Goal: Connect with others: Connect with others

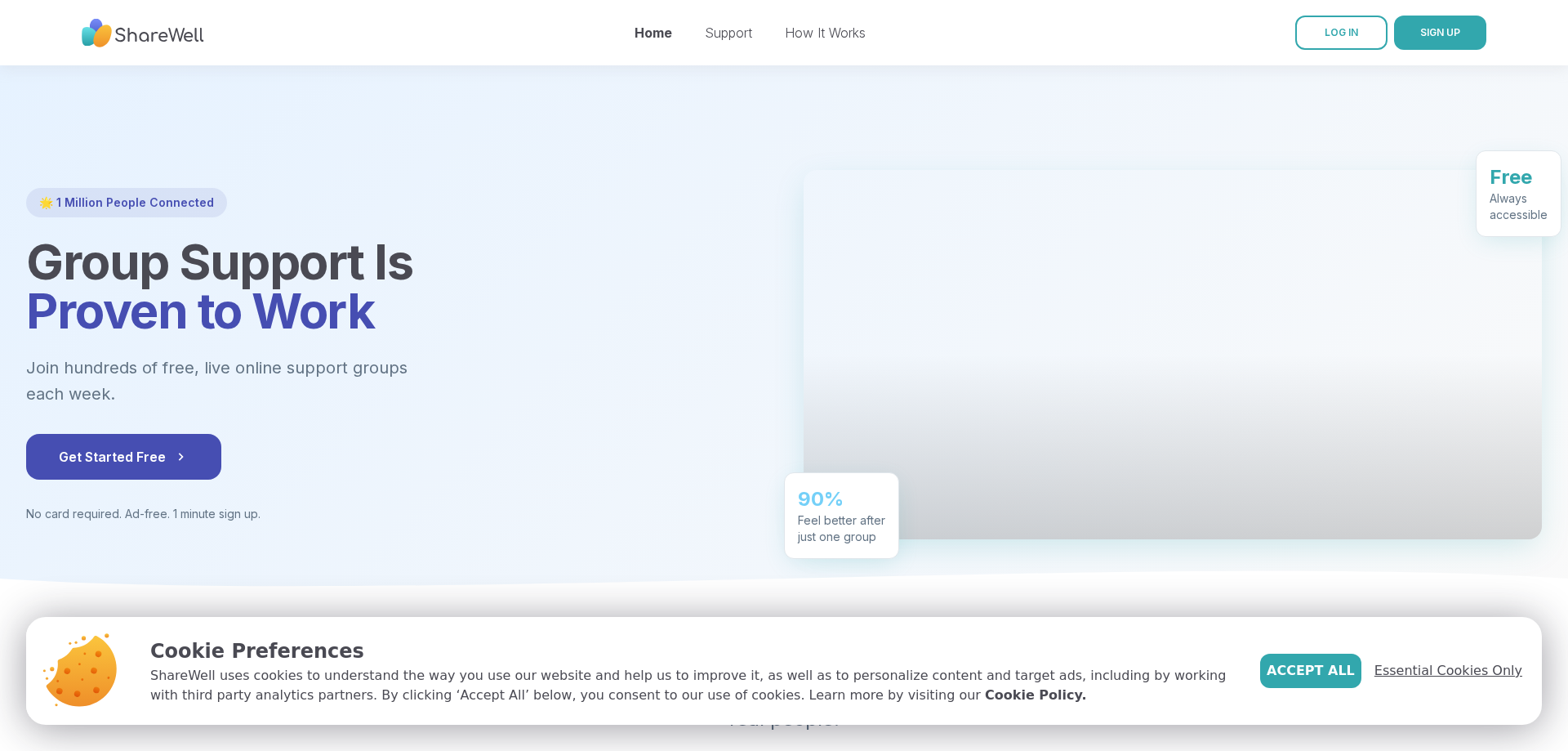
click at [1476, 674] on span "Essential Cookies Only" at bounding box center [1448, 671] width 148 height 20
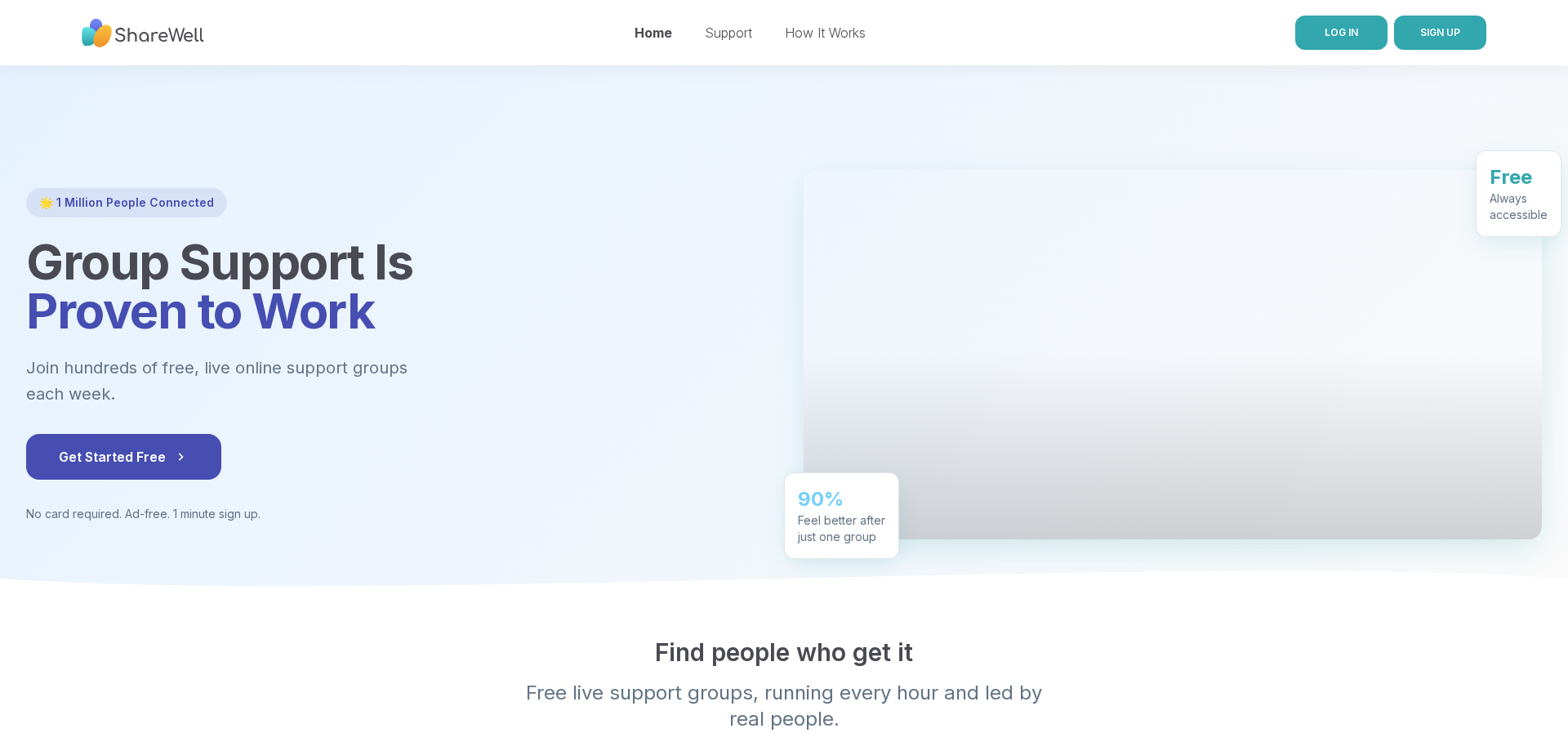
click at [1341, 35] on span "LOG IN" at bounding box center [1341, 32] width 34 height 12
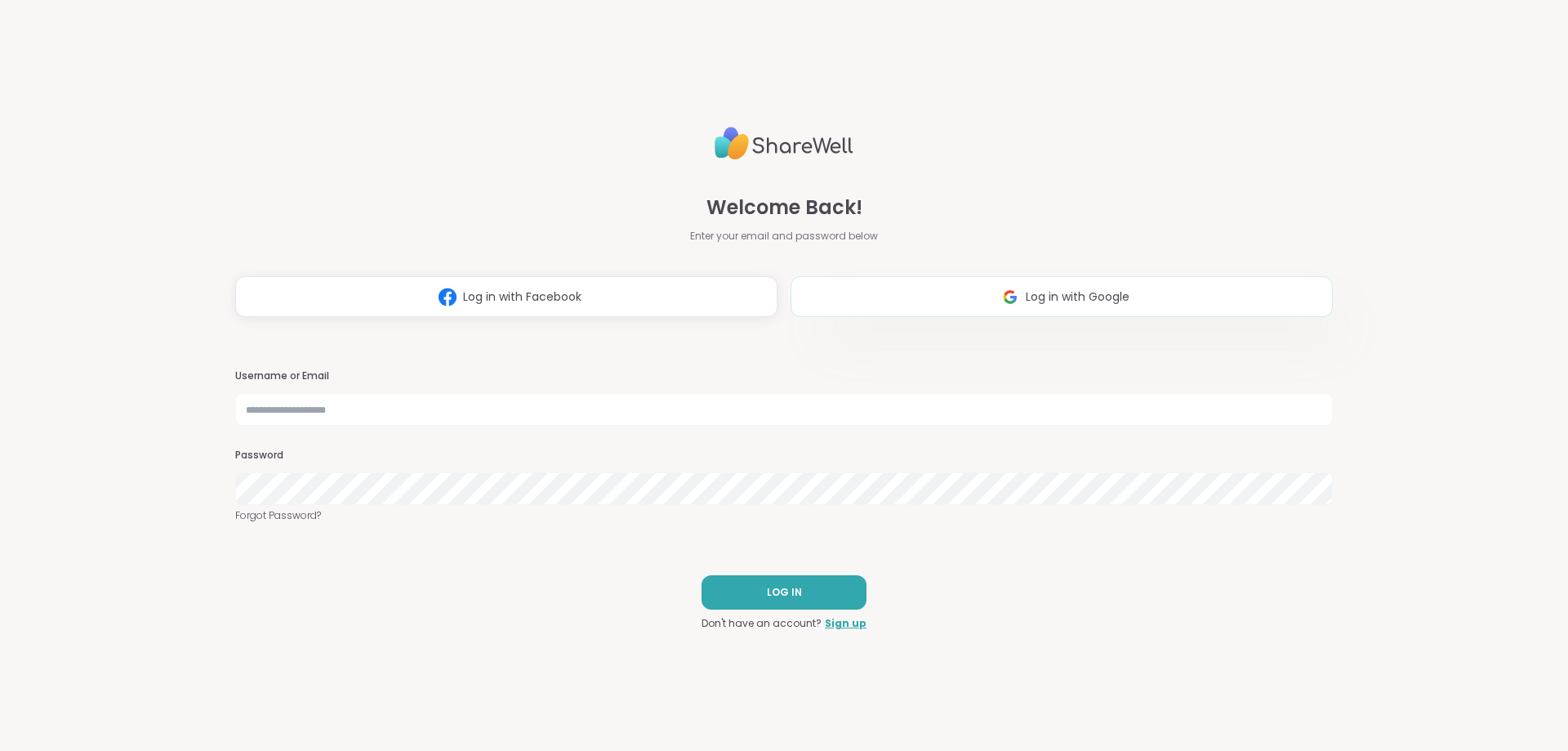
click at [1152, 296] on button "Log in with Google" at bounding box center [1062, 296] width 542 height 41
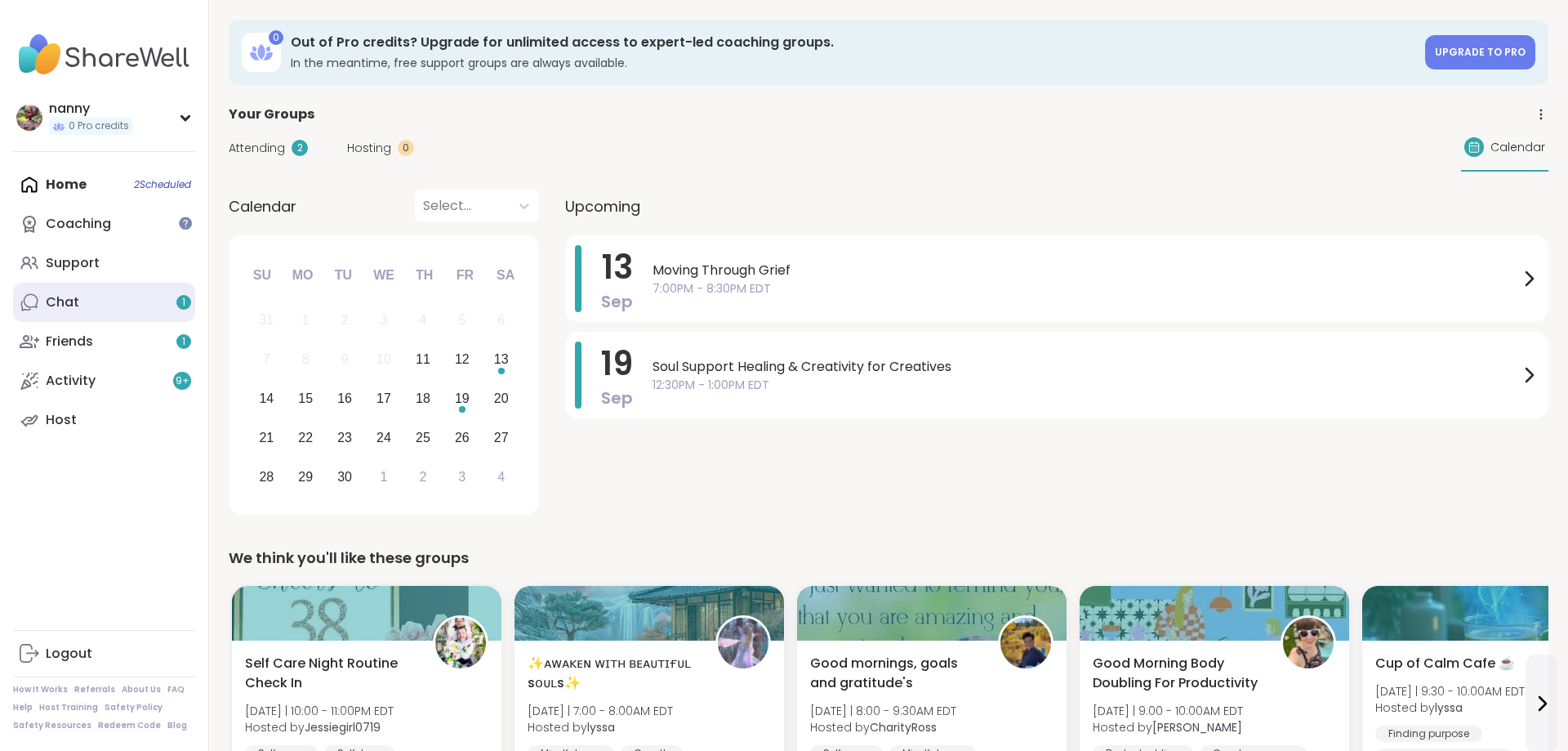
click at [56, 295] on div "Chat 1" at bounding box center [63, 302] width 34 height 18
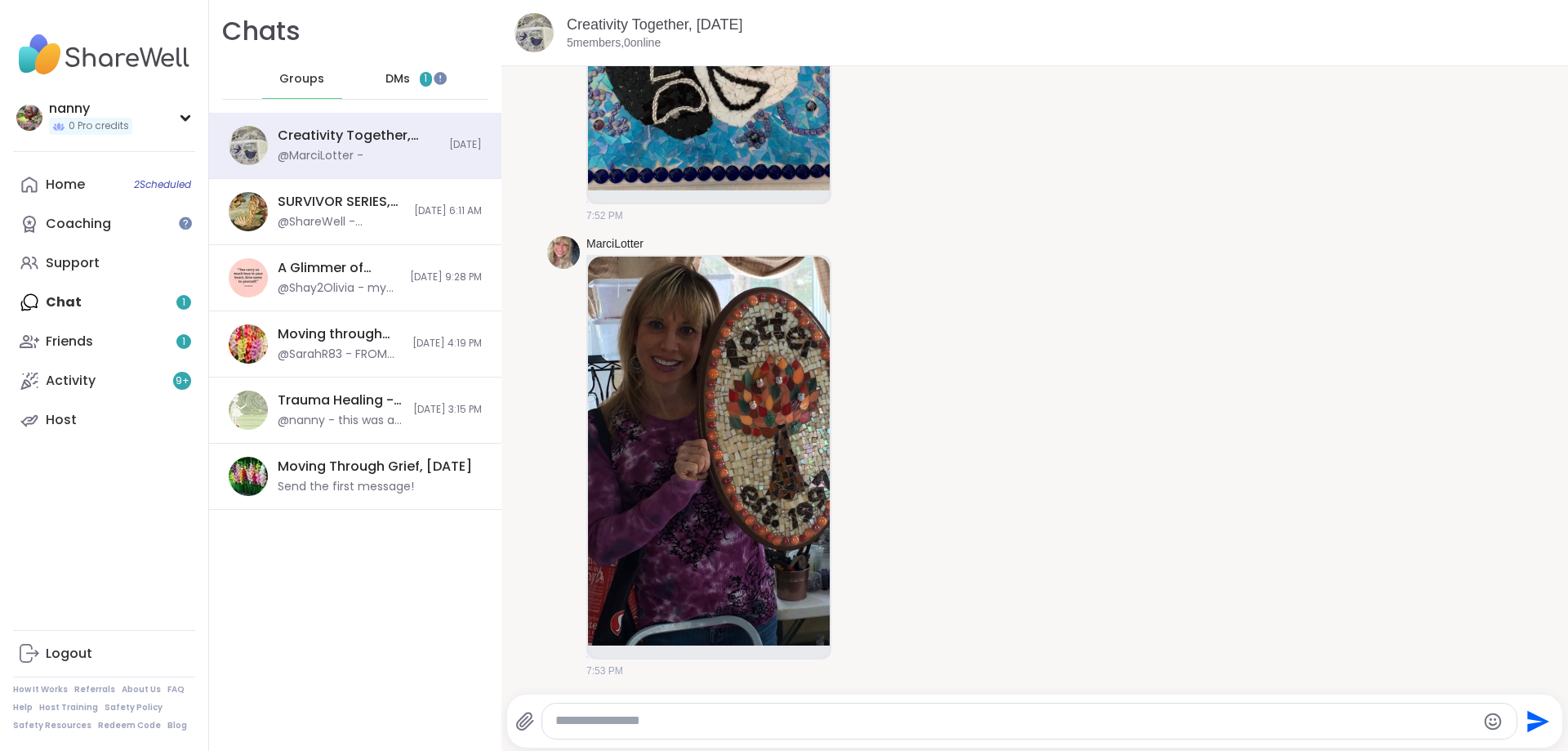
click at [420, 69] on div "DMs 1" at bounding box center [409, 79] width 80 height 39
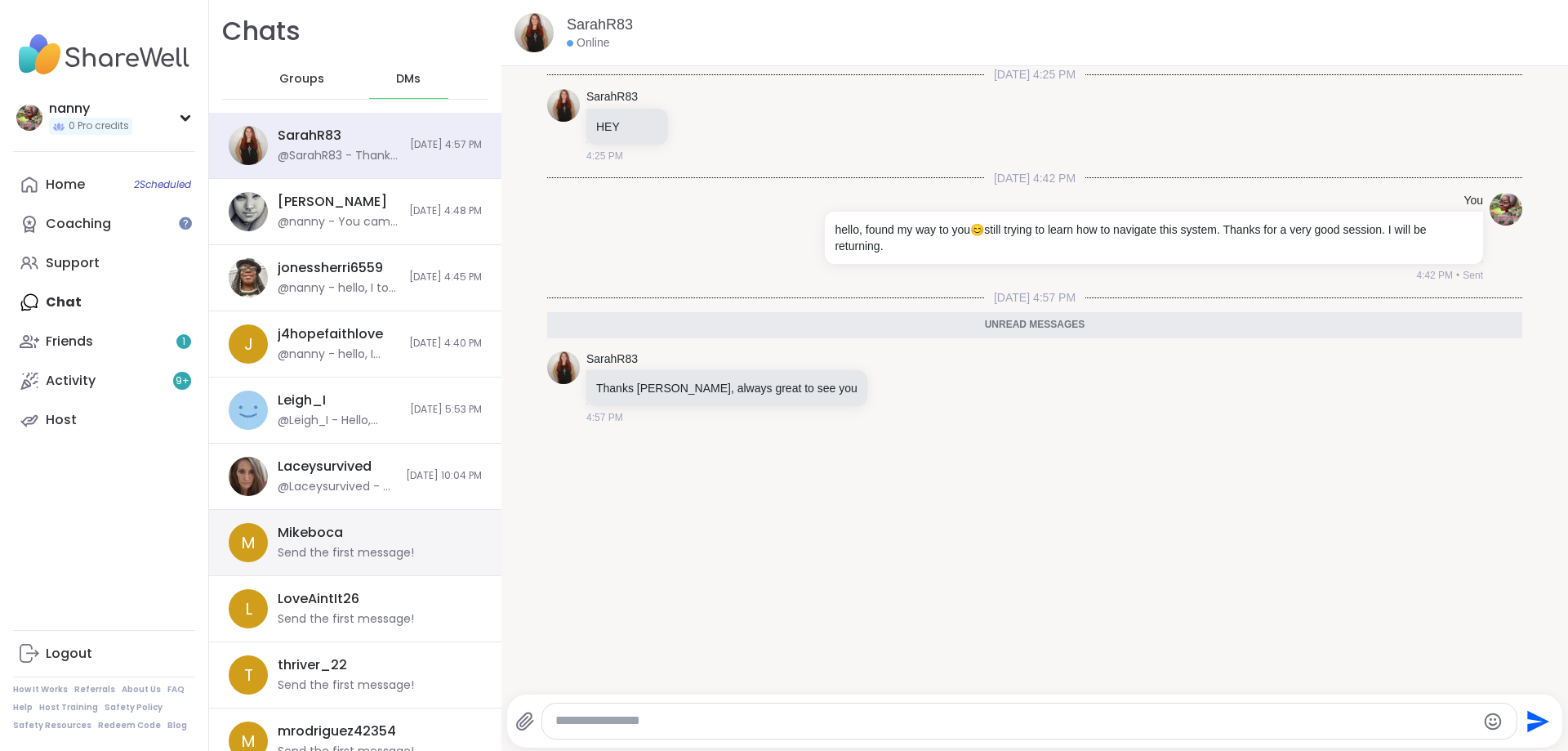
scroll to position [329, 0]
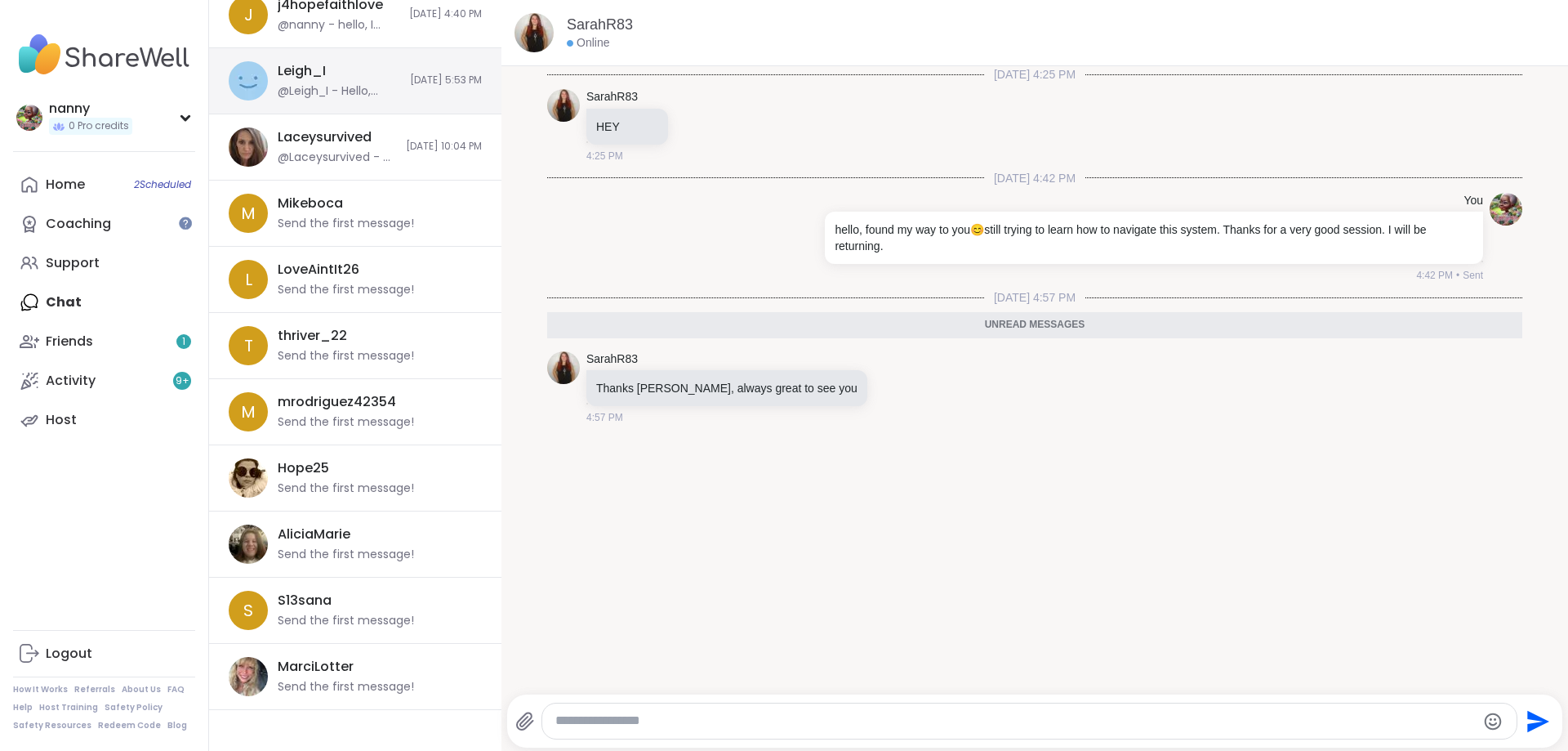
click at [369, 84] on div "@Leigh_I - Hello, [PERSON_NAME]. I am sorry to hear this. Yes, prayers being li…" at bounding box center [339, 91] width 122 height 17
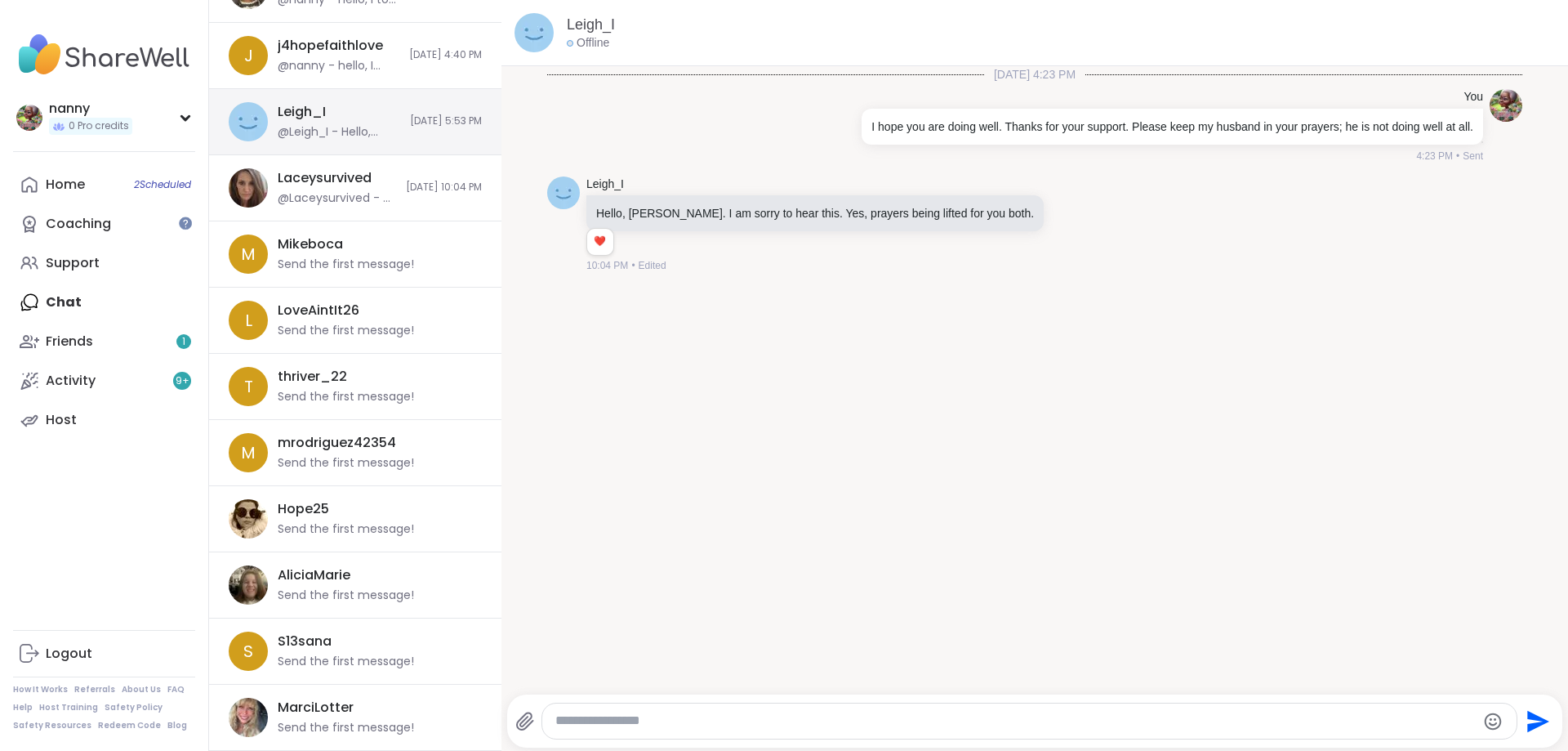
scroll to position [289, 0]
click at [389, 252] on div "Mikeboca Send the first message!" at bounding box center [375, 254] width 195 height 37
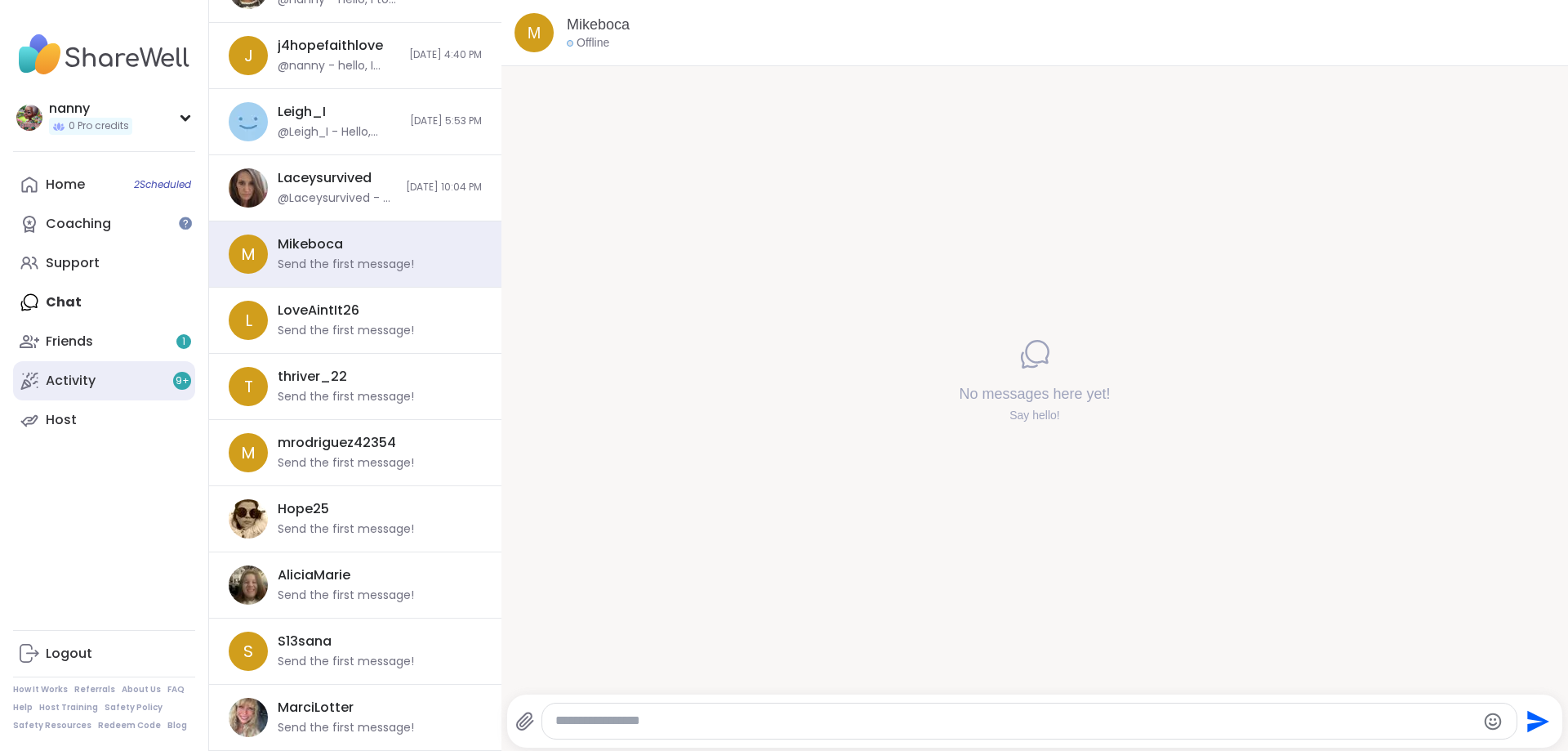
click at [71, 376] on div "Activity 9 +" at bounding box center [70, 381] width 50 height 18
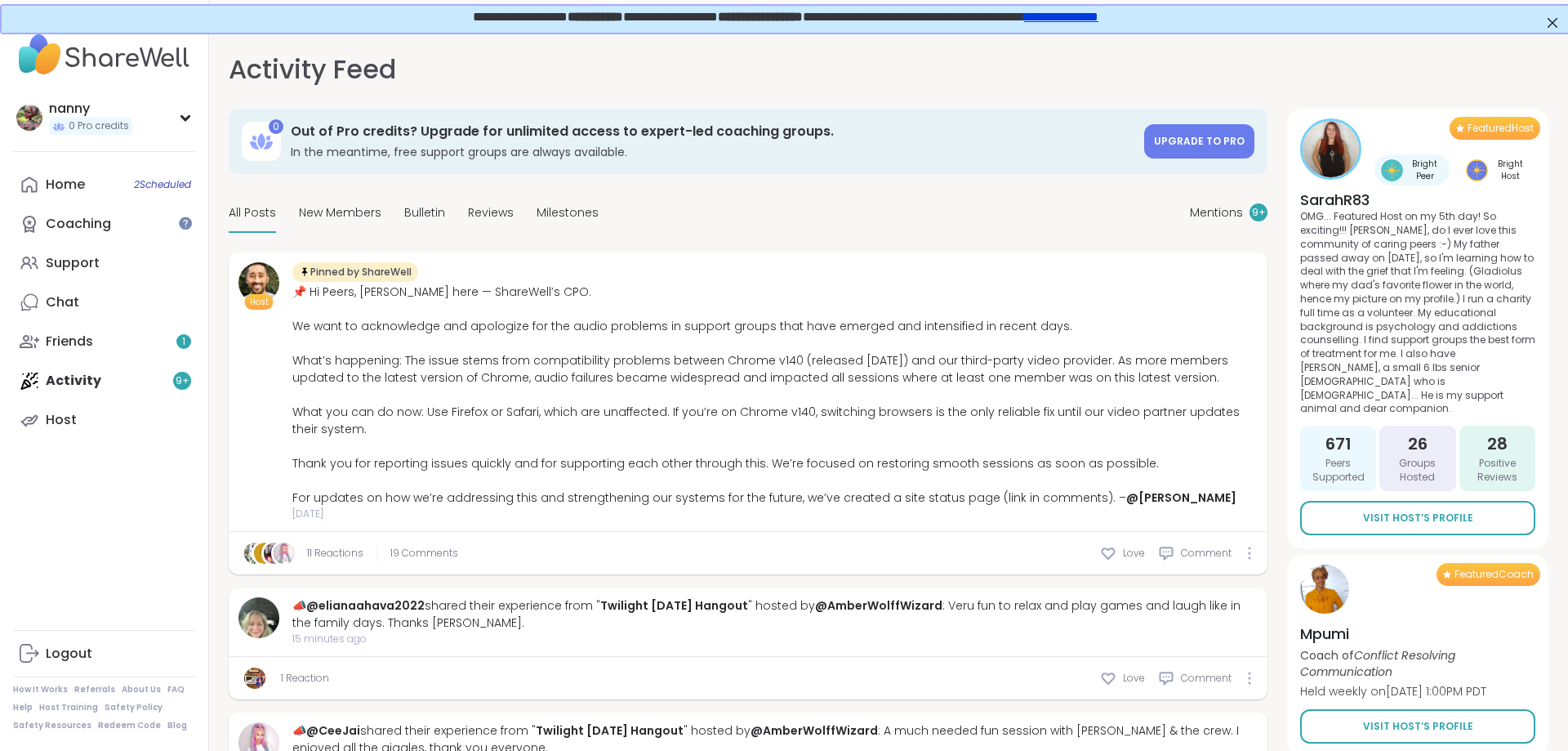
click at [369, 390] on div "📌 Hi Peers, [PERSON_NAME] here — ShareWell’s CPO. We want to acknowledge and ap…" at bounding box center [775, 395] width 965 height 223
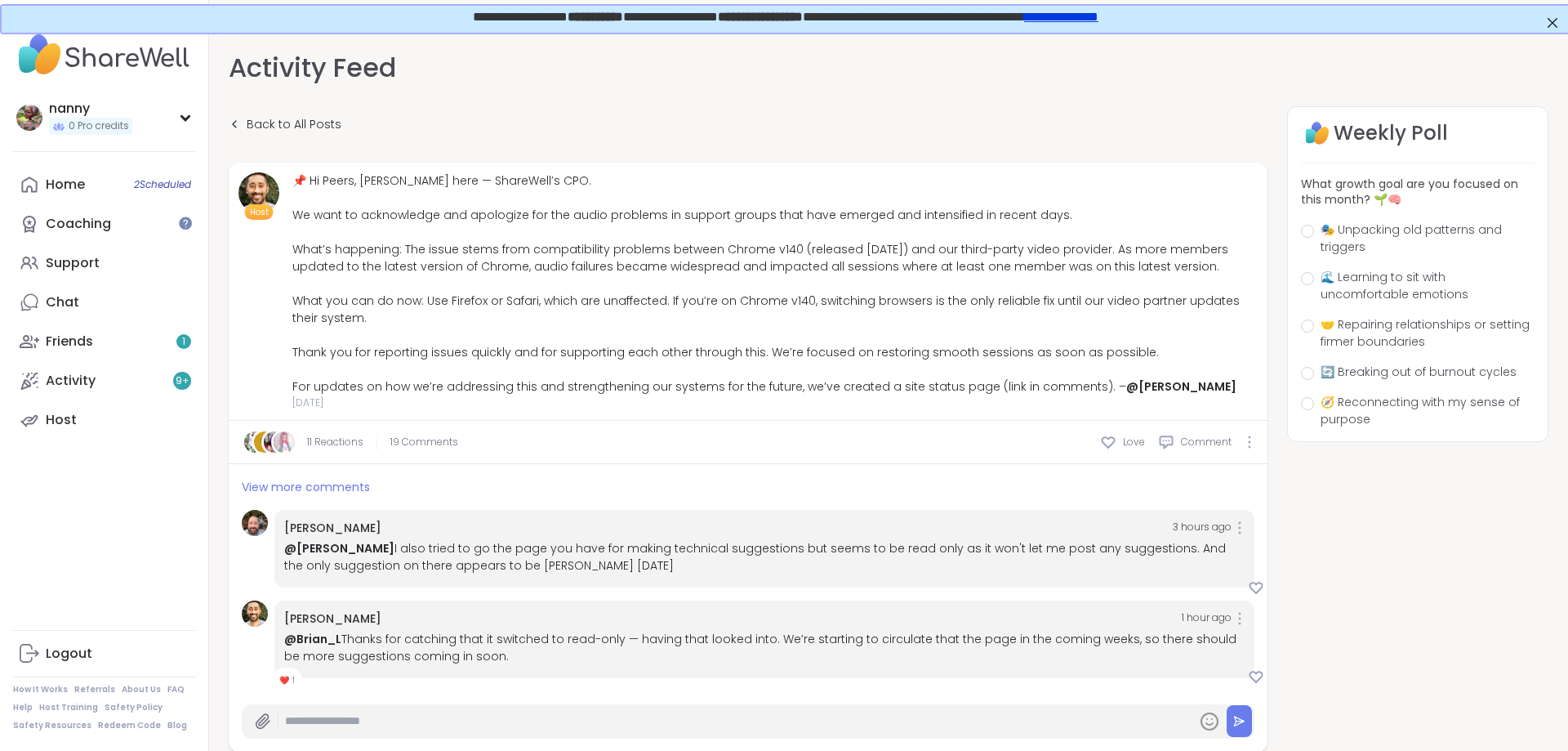
click at [933, 657] on div "@[PERSON_NAME] Thanks for catching that it switched to read-only — having that …" at bounding box center [764, 648] width 961 height 34
drag, startPoint x: 1051, startPoint y: 656, endPoint x: 1072, endPoint y: 656, distance: 21.0
click at [1068, 656] on div "@[PERSON_NAME] Thanks for catching that it switched to read-only — having that …" at bounding box center [764, 648] width 961 height 34
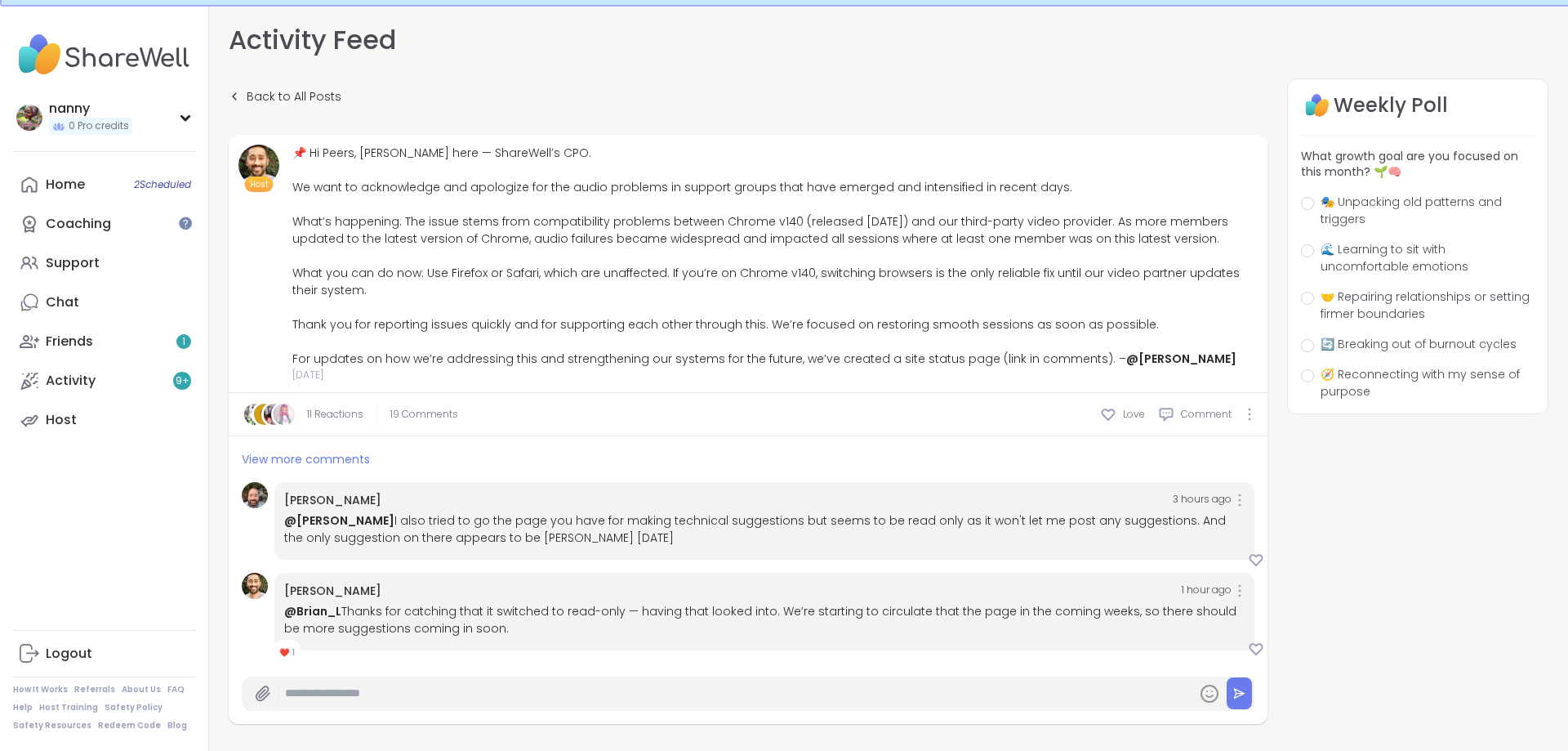
drag, startPoint x: 1072, startPoint y: 656, endPoint x: 294, endPoint y: 692, distance: 778.8
click at [294, 692] on div "Host 📌 Hi Peers, [PERSON_NAME] here — ShareWell’s CPO. We want to acknowledge a…" at bounding box center [748, 429] width 1039 height 589
click at [307, 689] on input "text" at bounding box center [738, 693] width 905 height 29
type input "******"
click at [1303, 255] on div at bounding box center [1307, 250] width 13 height 13
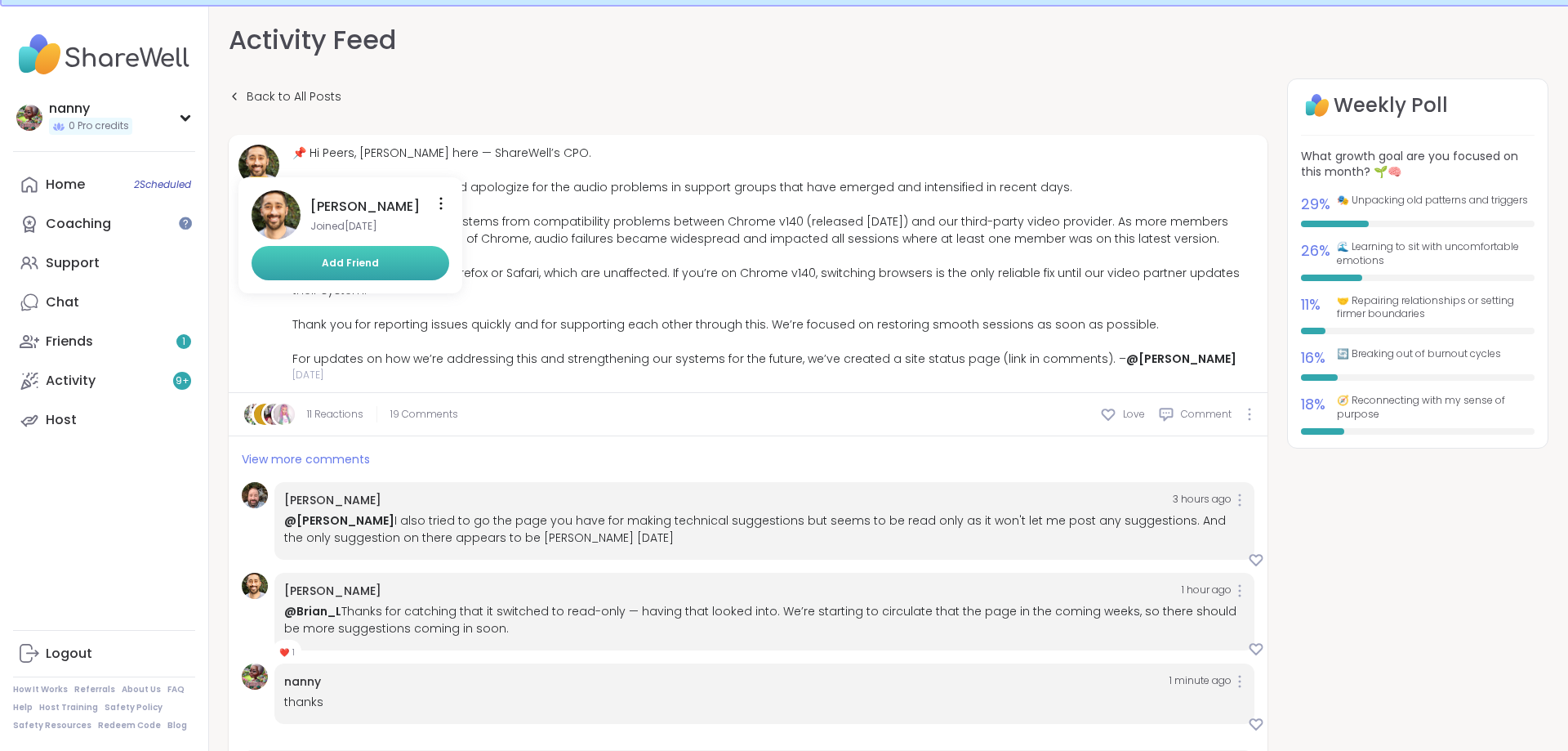
click at [307, 259] on button "Add Friend" at bounding box center [351, 263] width 198 height 34
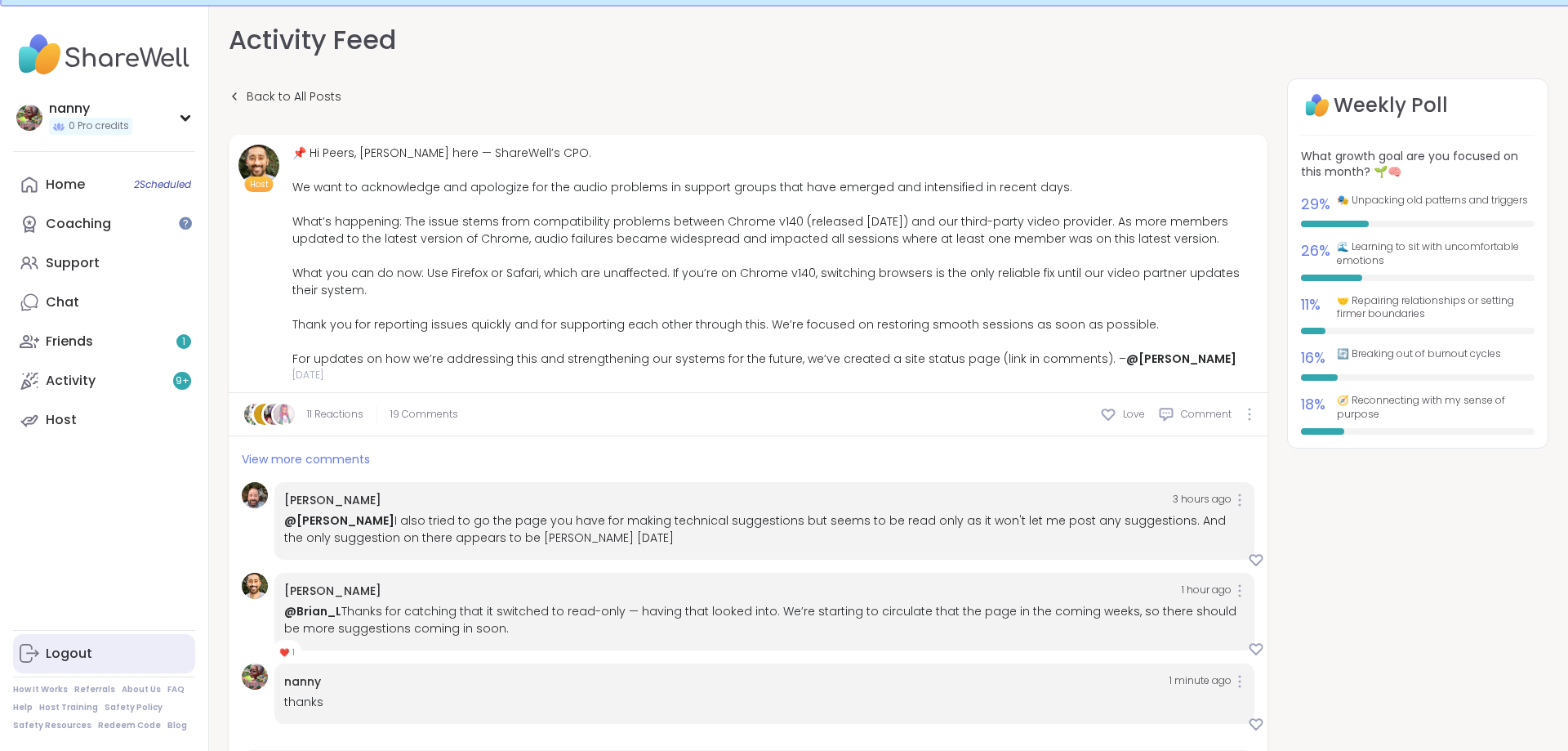
click at [72, 652] on div "Logout" at bounding box center [69, 654] width 47 height 18
